Goal: Find specific page/section: Find specific page/section

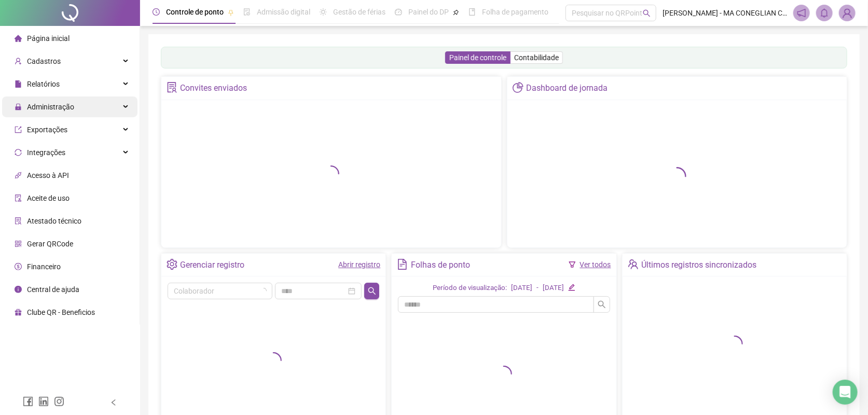
click at [94, 103] on div "Administração" at bounding box center [69, 106] width 135 height 21
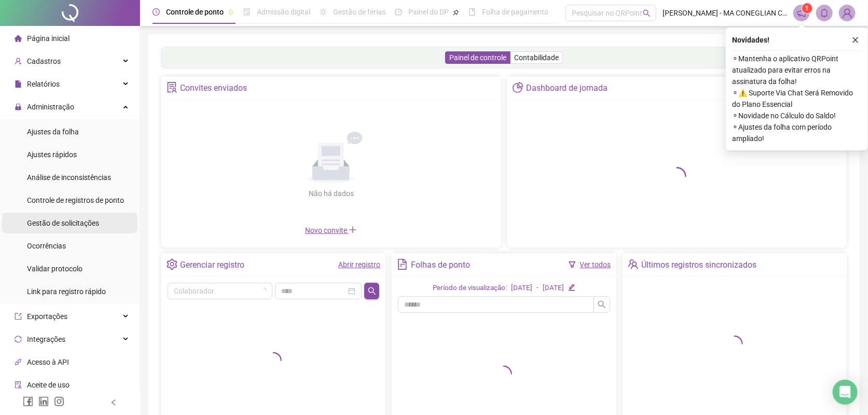
click at [87, 223] on span "Gestão de solicitações" at bounding box center [63, 223] width 72 height 8
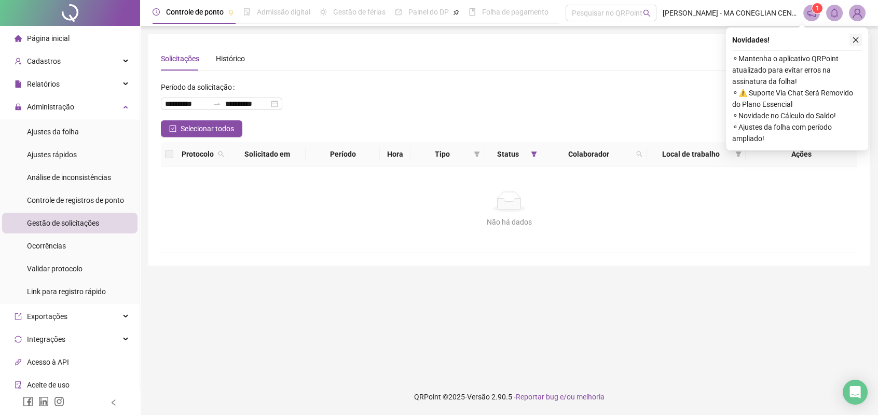
click at [856, 39] on icon "close" at bounding box center [856, 40] width 6 height 6
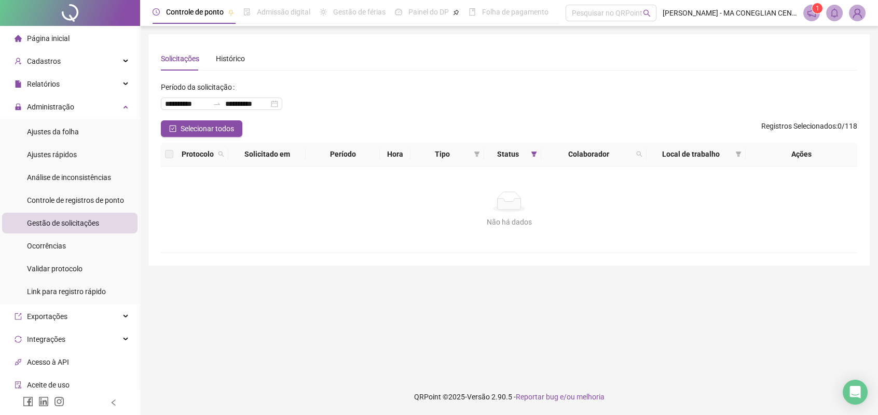
click at [81, 22] on div at bounding box center [70, 13] width 140 height 26
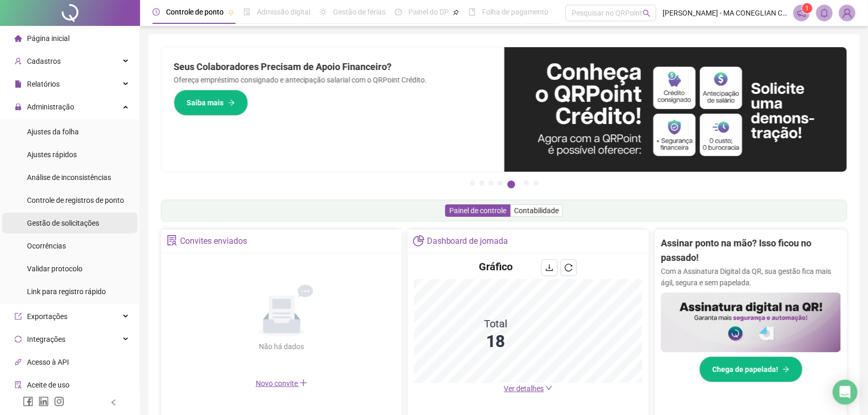
click at [114, 223] on li "Gestão de solicitações" at bounding box center [69, 223] width 135 height 21
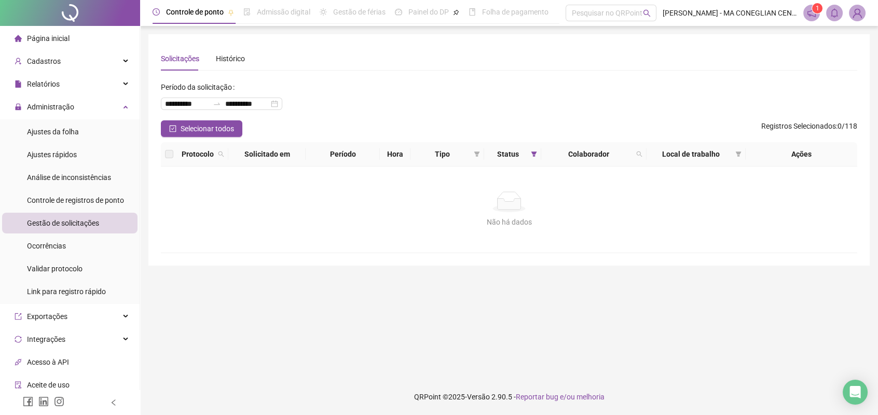
click at [64, 7] on div at bounding box center [70, 13] width 140 height 26
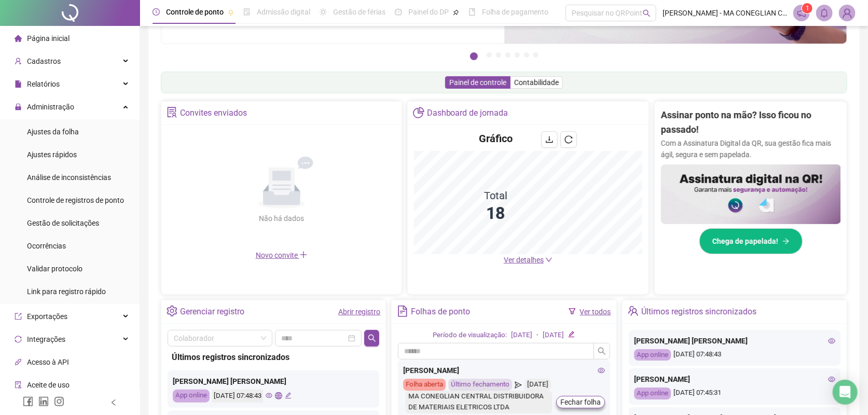
scroll to position [129, 0]
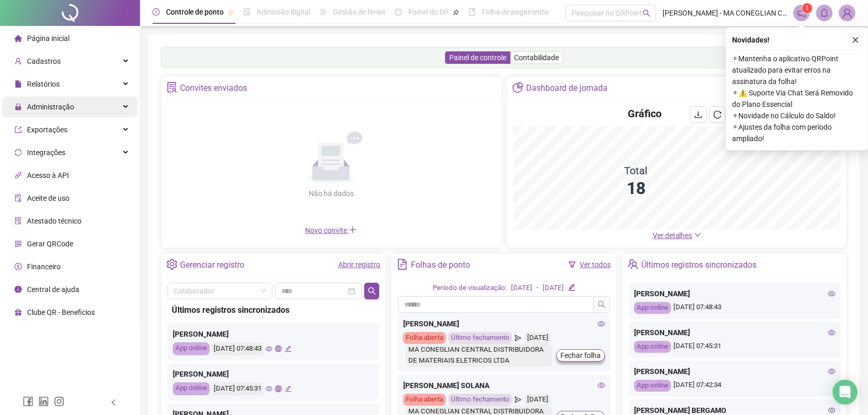
click at [76, 108] on div "Administração" at bounding box center [69, 106] width 135 height 21
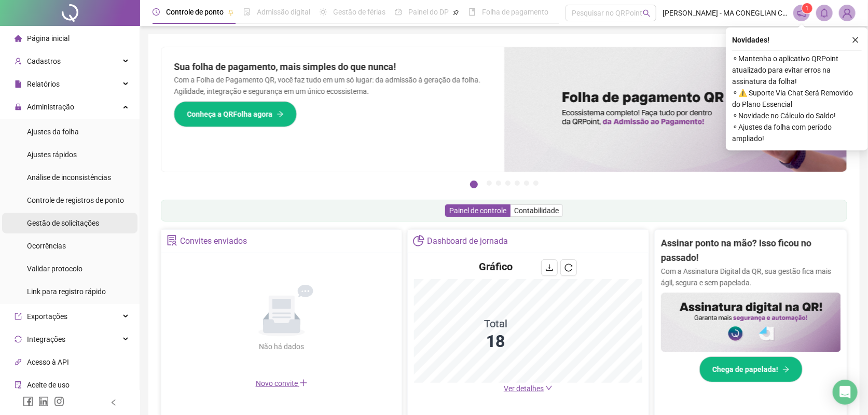
click at [89, 217] on div "Gestão de solicitações" at bounding box center [63, 223] width 72 height 21
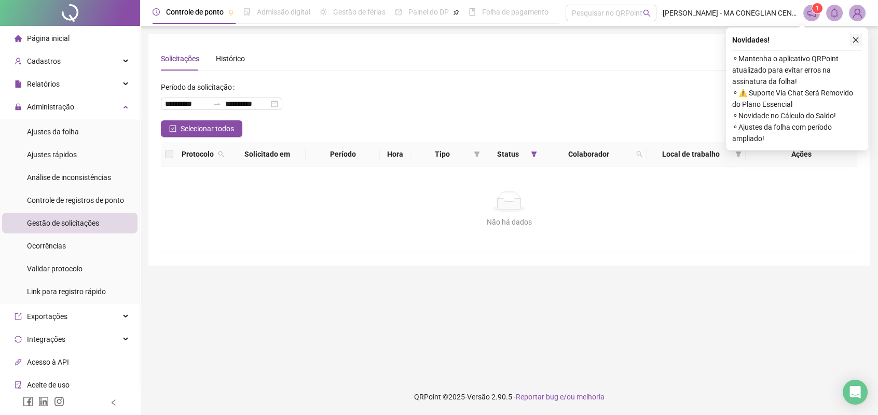
click at [853, 39] on icon "close" at bounding box center [855, 39] width 7 height 7
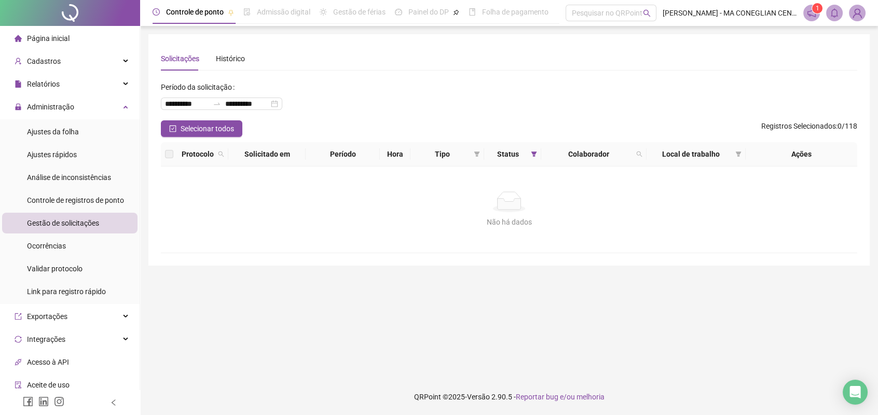
click at [17, 13] on div at bounding box center [70, 13] width 140 height 26
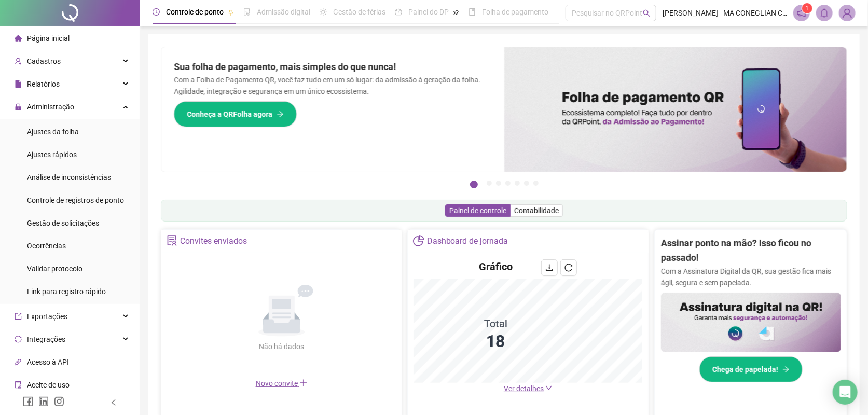
click at [84, 356] on li "Acesso à API" at bounding box center [69, 362] width 135 height 21
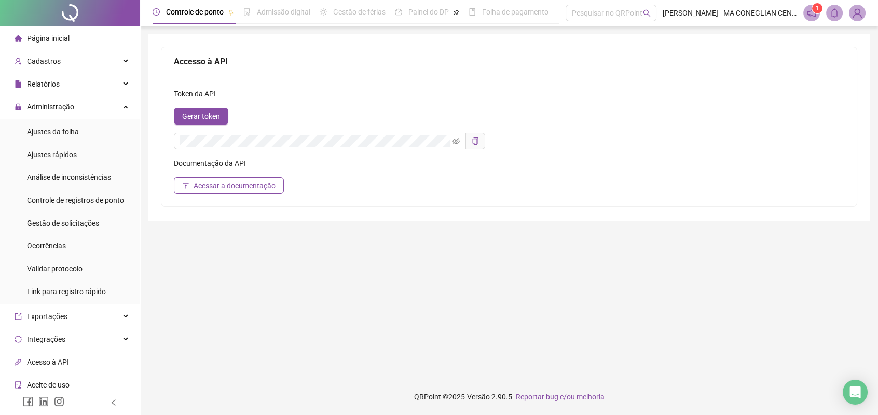
click at [88, 9] on div at bounding box center [70, 13] width 140 height 26
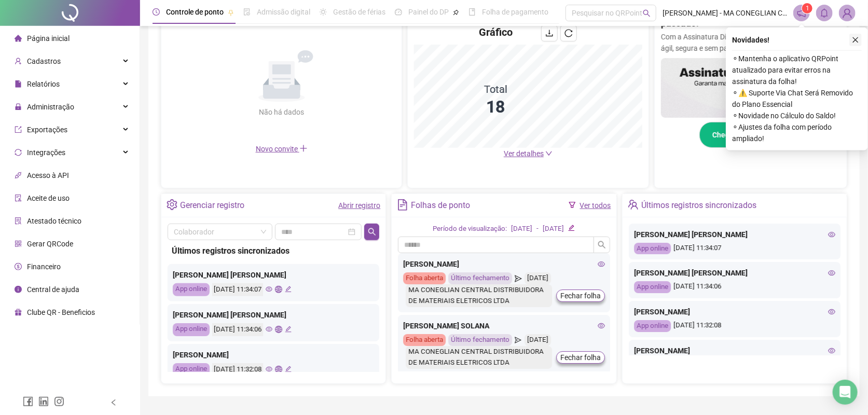
click at [849, 40] on button "button" at bounding box center [855, 40] width 12 height 12
